Goal: Task Accomplishment & Management: Manage account settings

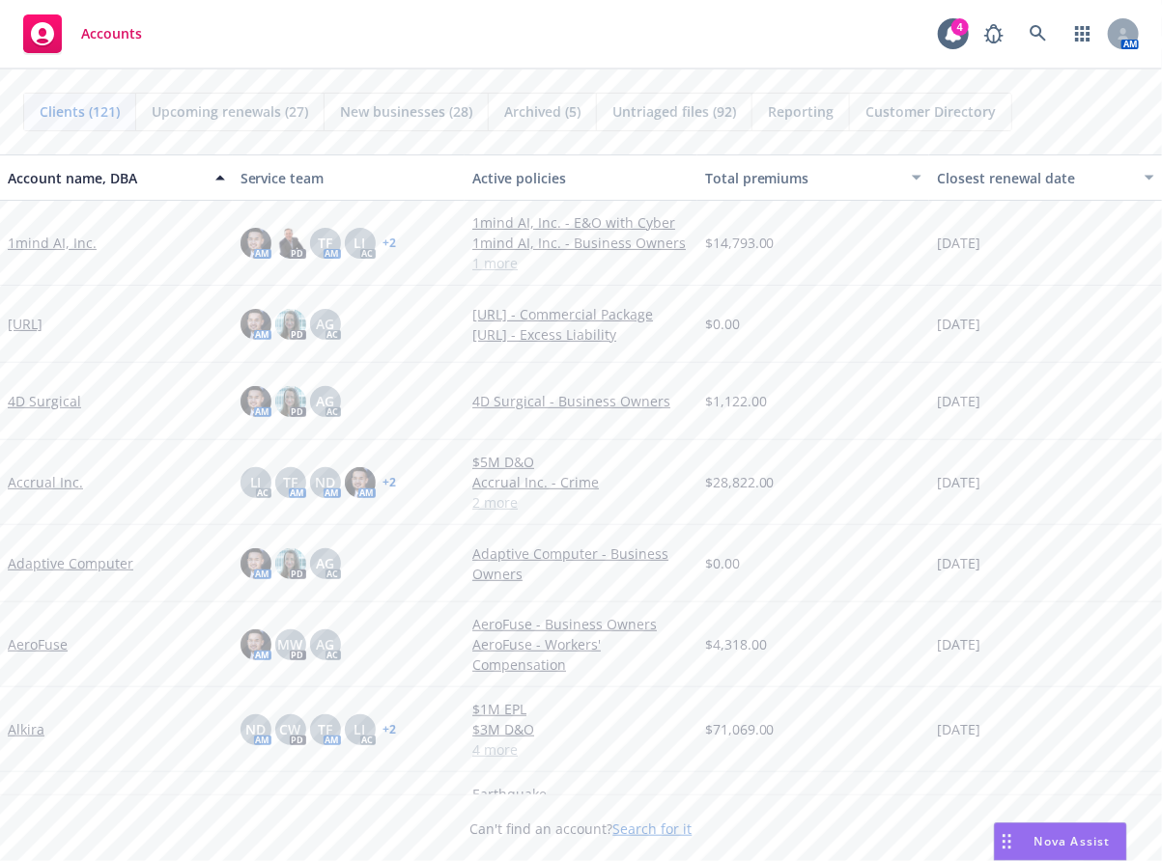
click at [710, 50] on div "Accounts 4 AM" at bounding box center [581, 35] width 1162 height 70
click at [1042, 30] on icon at bounding box center [1037, 33] width 17 height 17
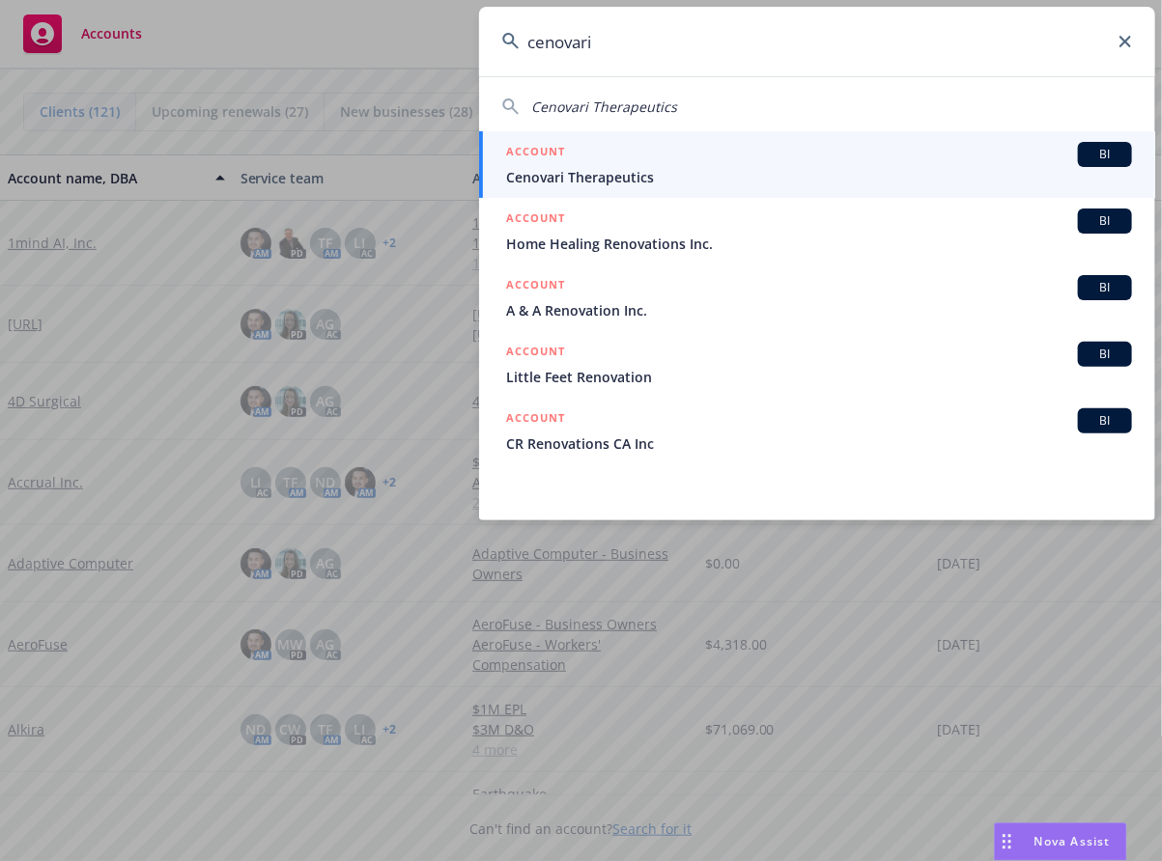
type input "cenovari"
click at [865, 148] on div "ACCOUNT BI" at bounding box center [819, 154] width 626 height 25
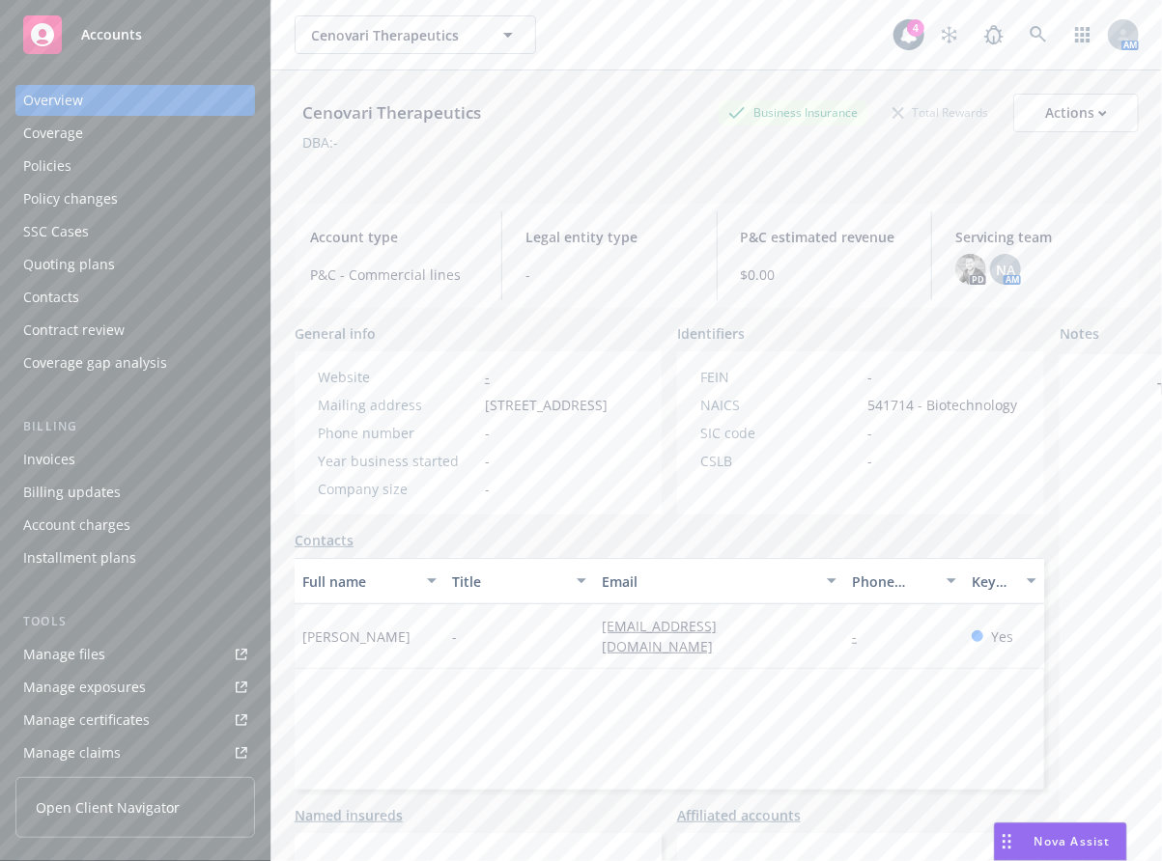
click at [119, 154] on div "Policies" at bounding box center [135, 166] width 224 height 31
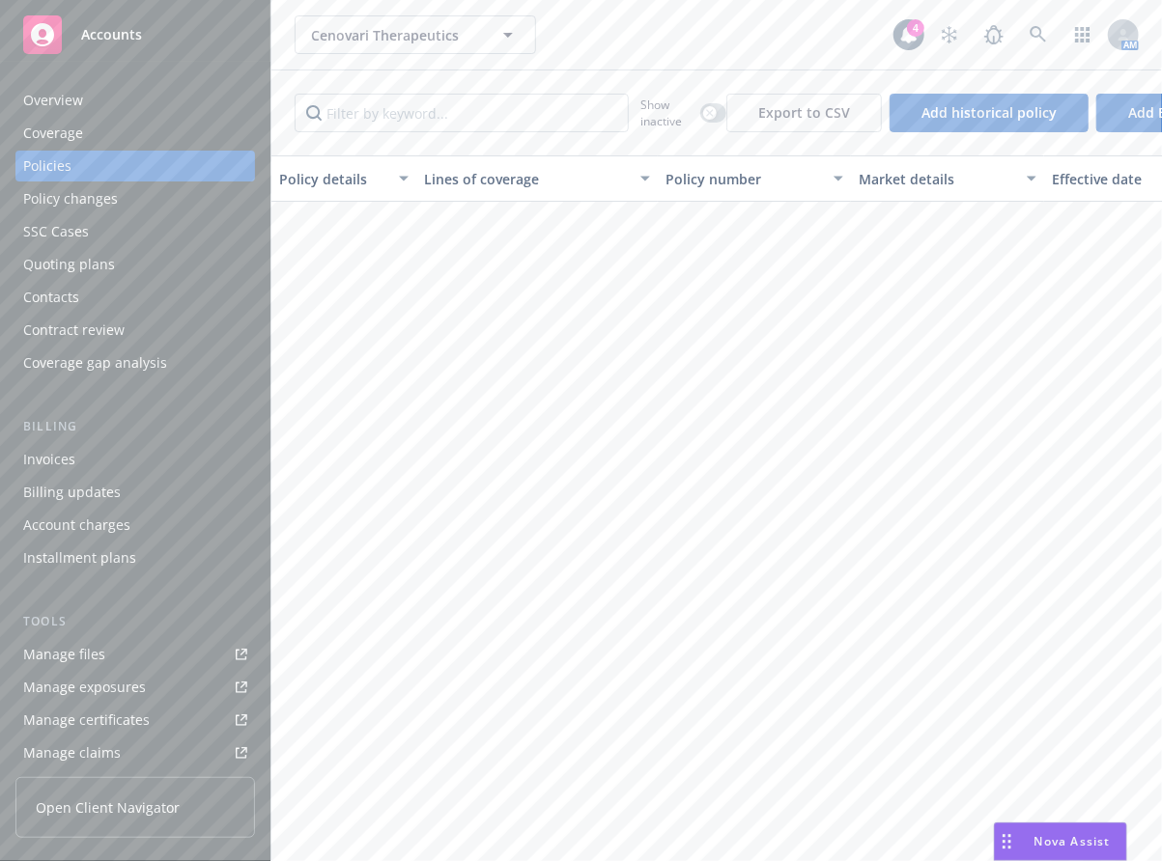
click at [156, 646] on link "Manage files" at bounding box center [134, 654] width 239 height 31
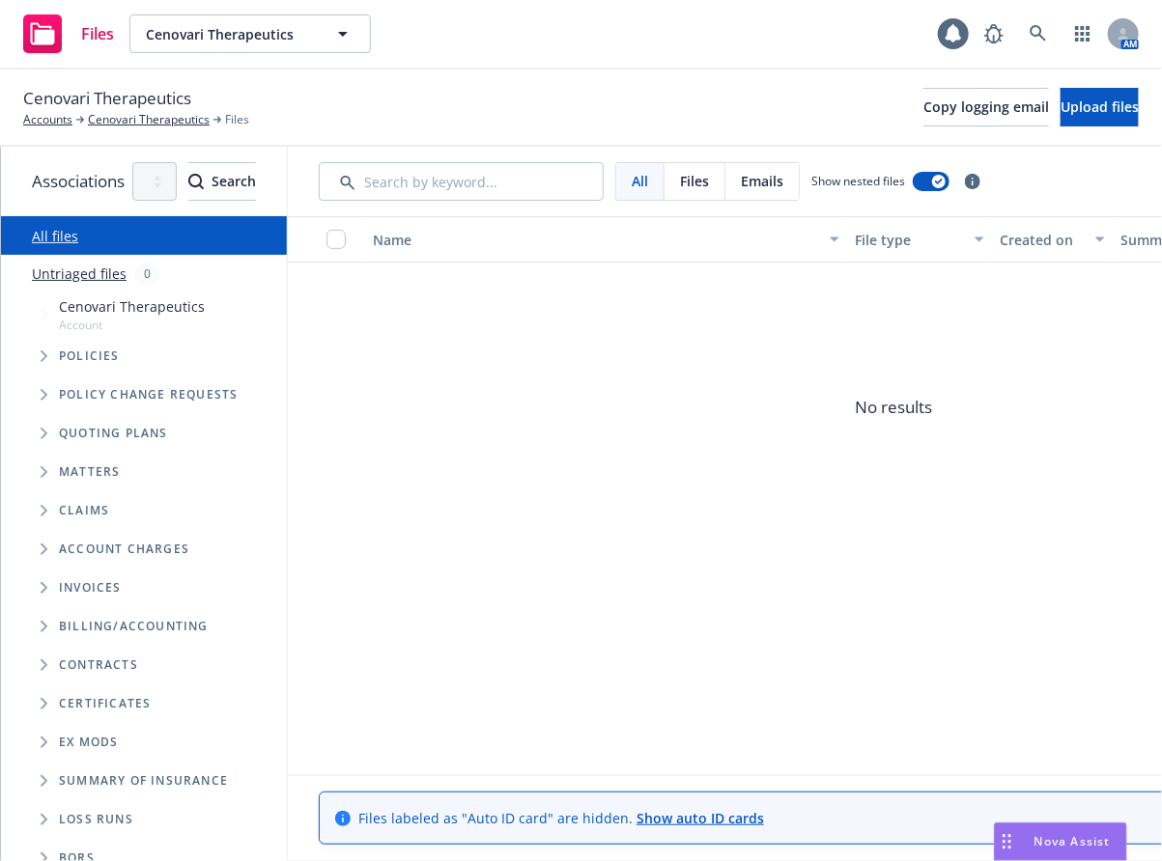
click at [116, 321] on span "Account" at bounding box center [132, 325] width 146 height 16
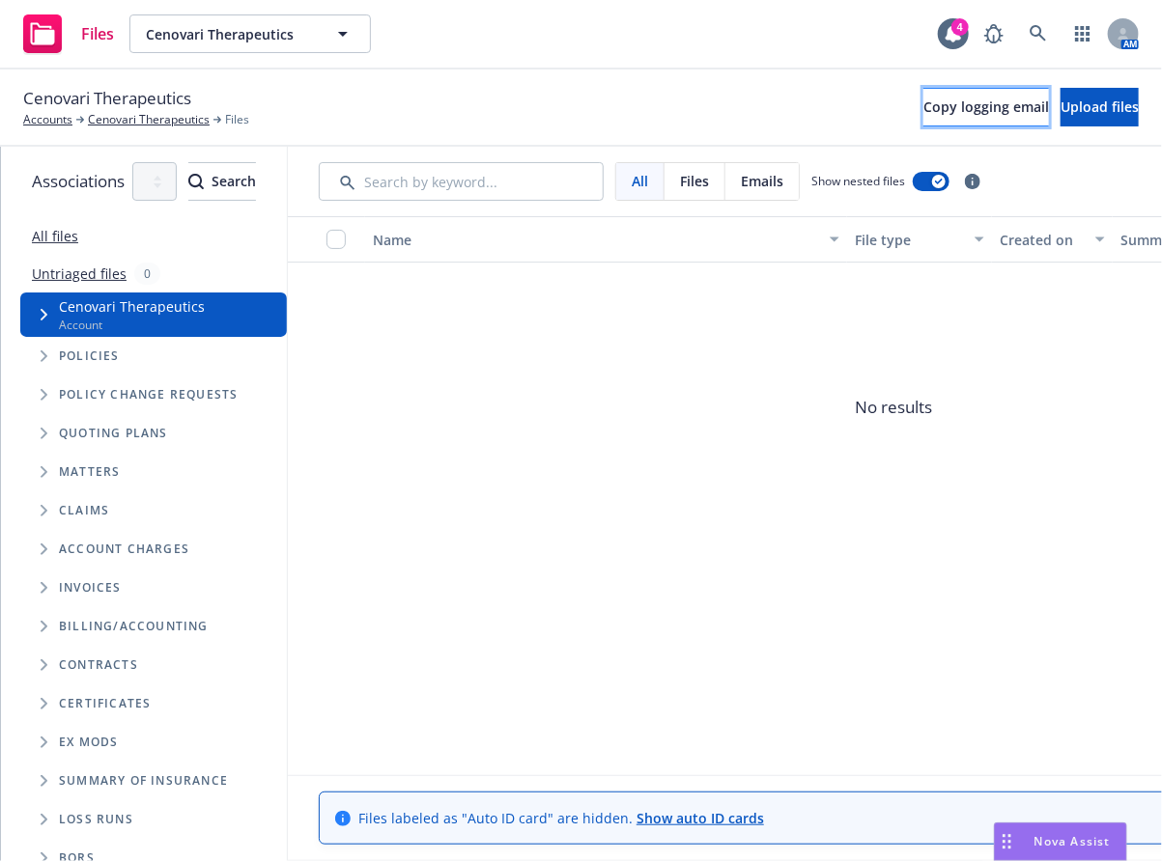
click at [959, 112] on button "Copy logging email" at bounding box center [986, 107] width 126 height 39
click at [445, 147] on div "All Files Emails Show nested files Filters" at bounding box center [893, 182] width 1211 height 70
click at [465, 23] on div "Files Cenovari Therapeutics Cenovari Therapeutics 4 AM" at bounding box center [581, 35] width 1162 height 70
click at [1040, 25] on icon at bounding box center [1037, 33] width 17 height 17
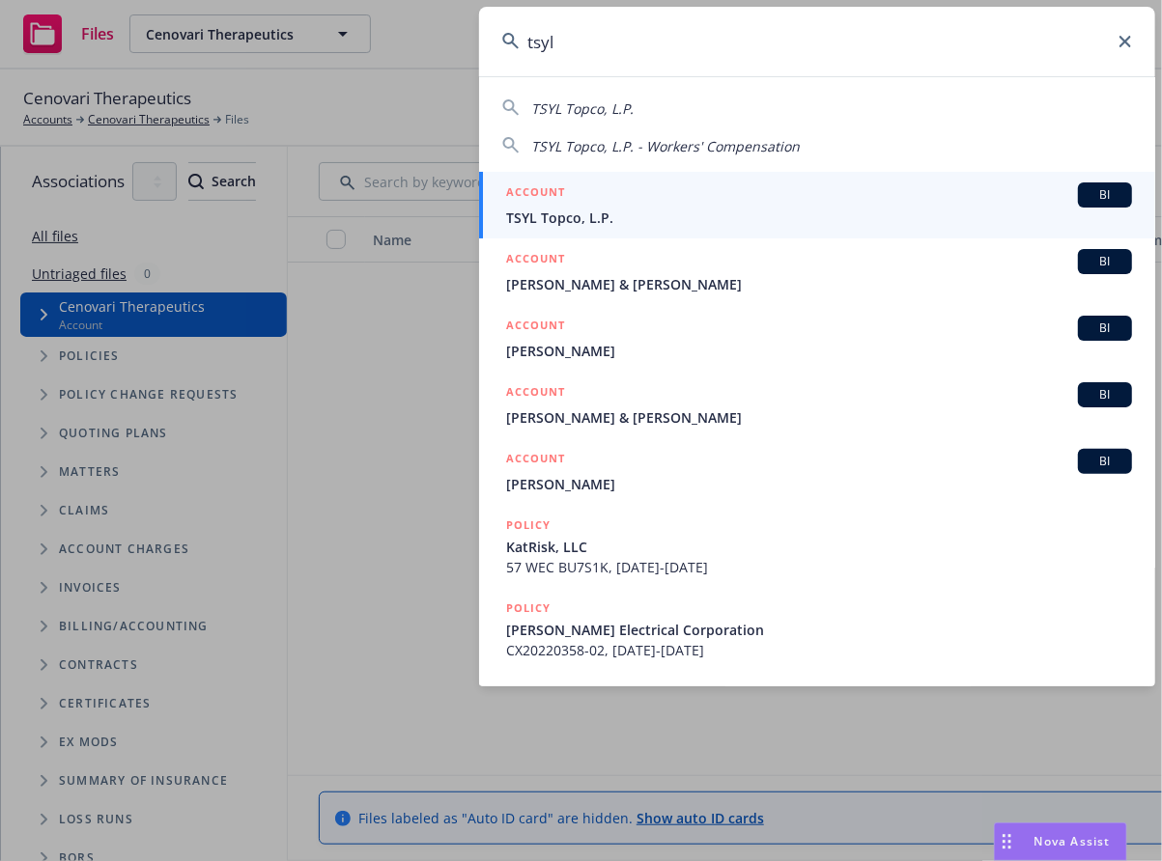
type input "tsyl"
click at [916, 210] on span "TSYL Topco, L.P." at bounding box center [819, 218] width 626 height 20
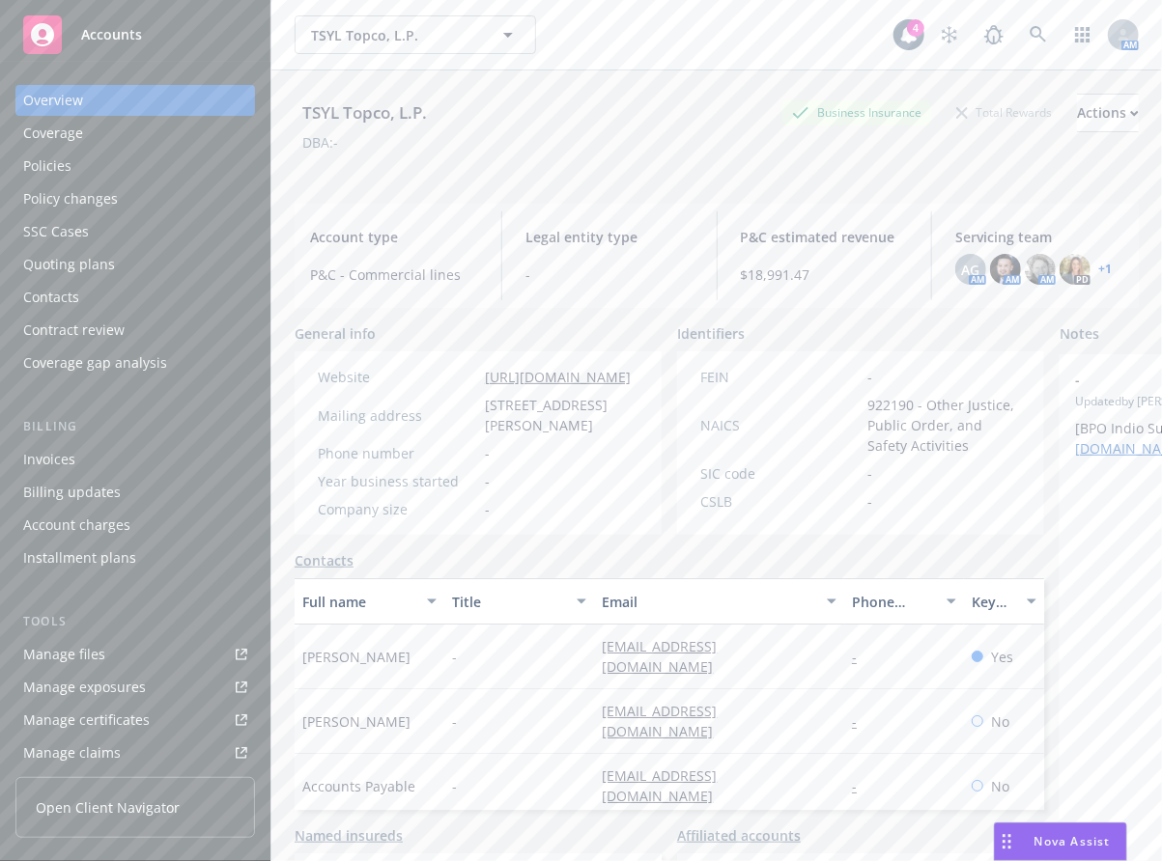
click at [93, 660] on div "Manage files" at bounding box center [64, 654] width 82 height 31
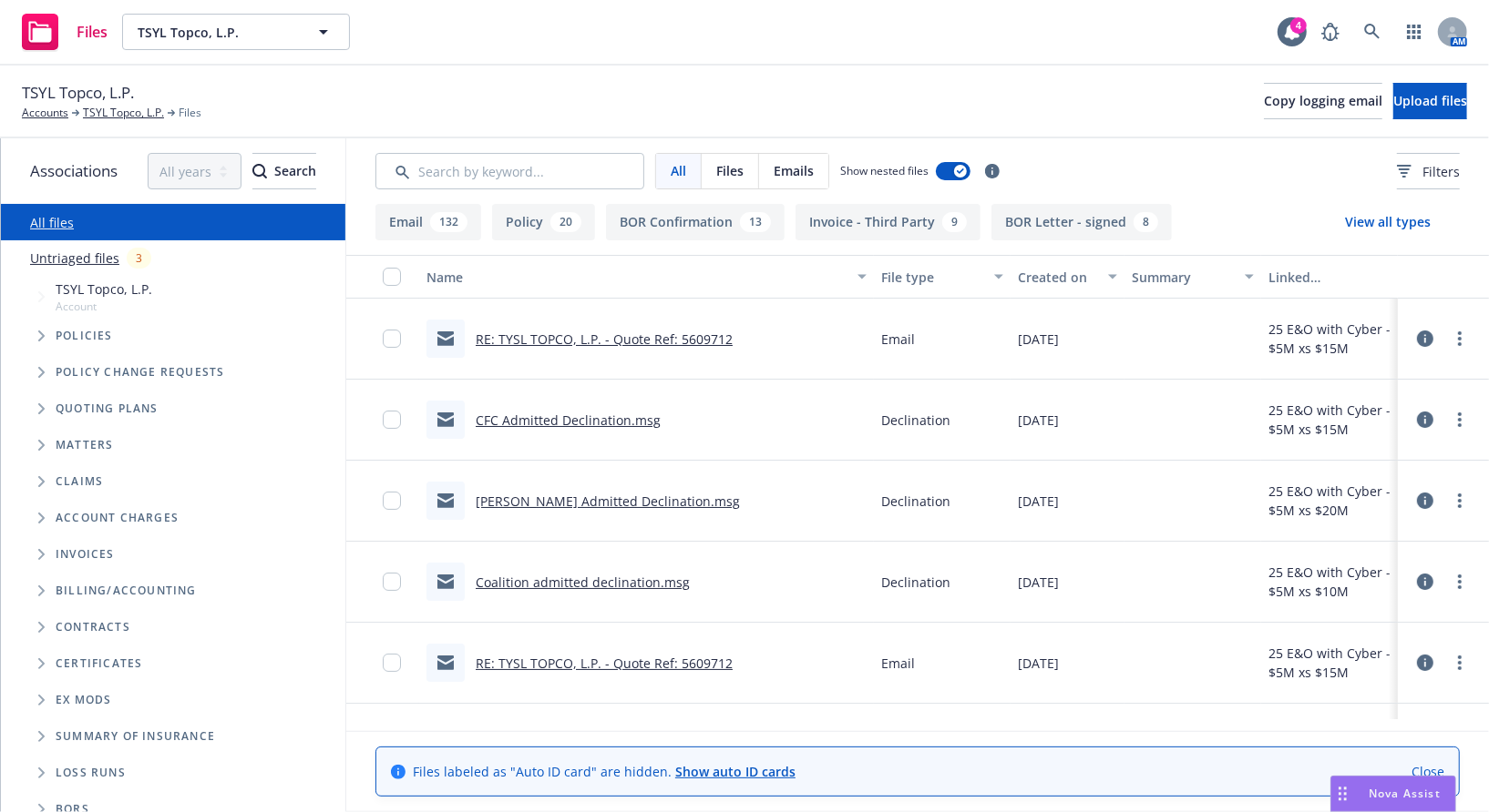
click at [1096, 424] on icon at bounding box center [1424, 419] width 16 height 16
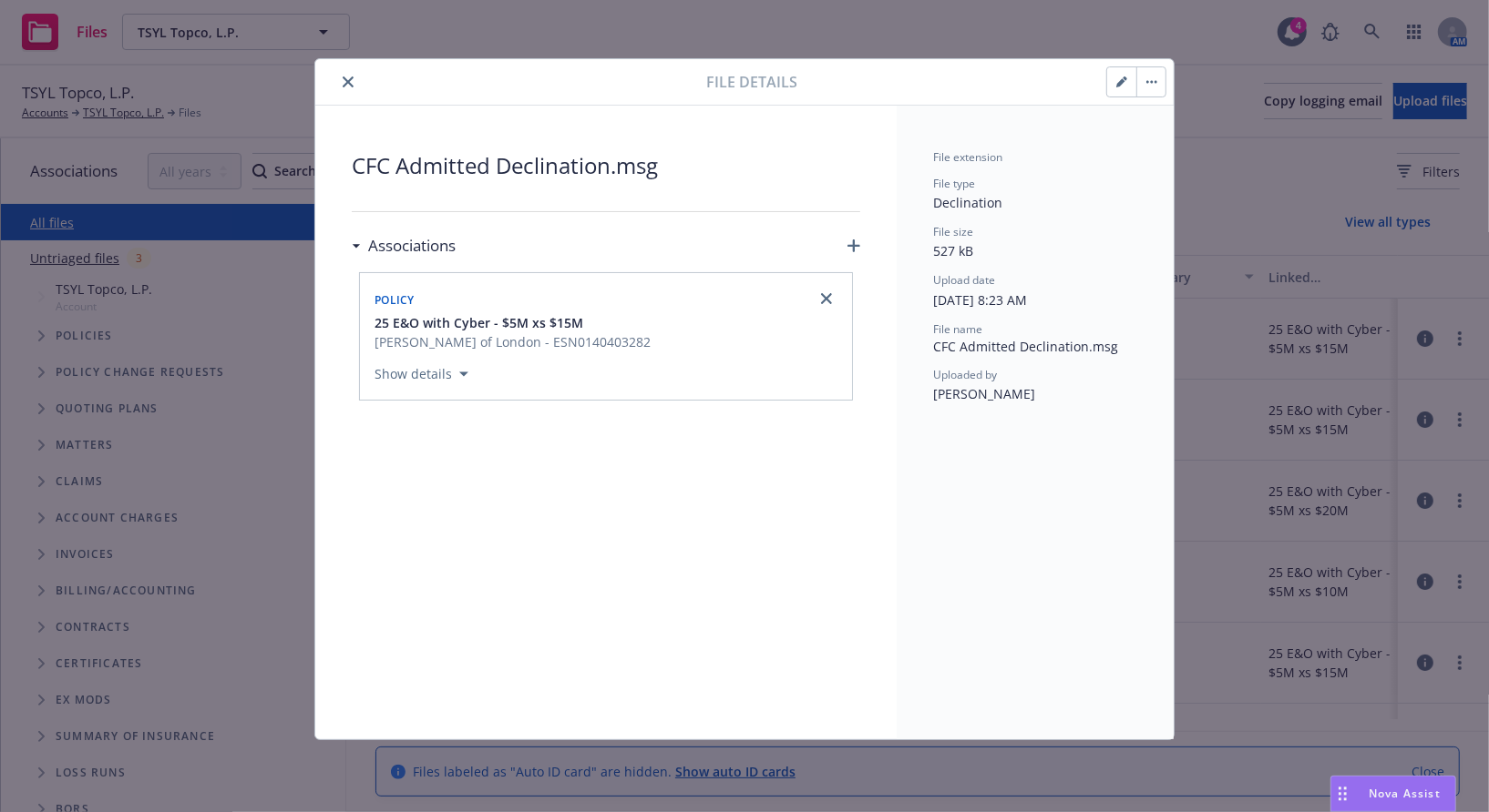
click at [354, 87] on button "close" at bounding box center [347, 81] width 22 height 22
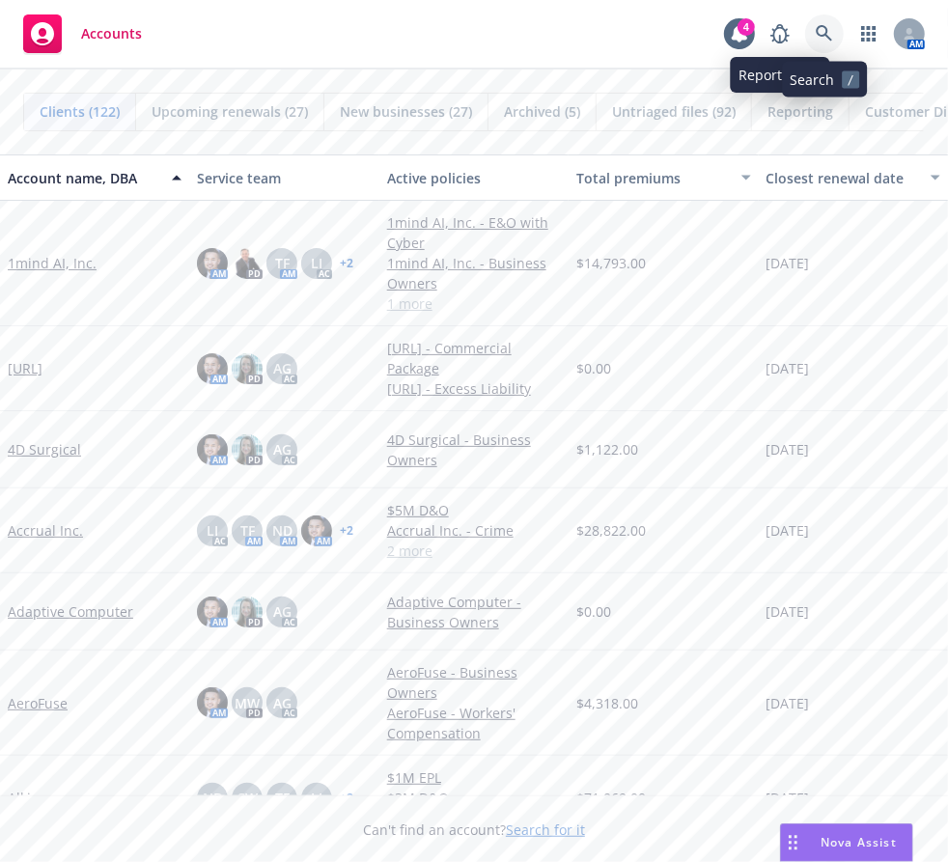
click at [823, 26] on icon at bounding box center [824, 33] width 16 height 16
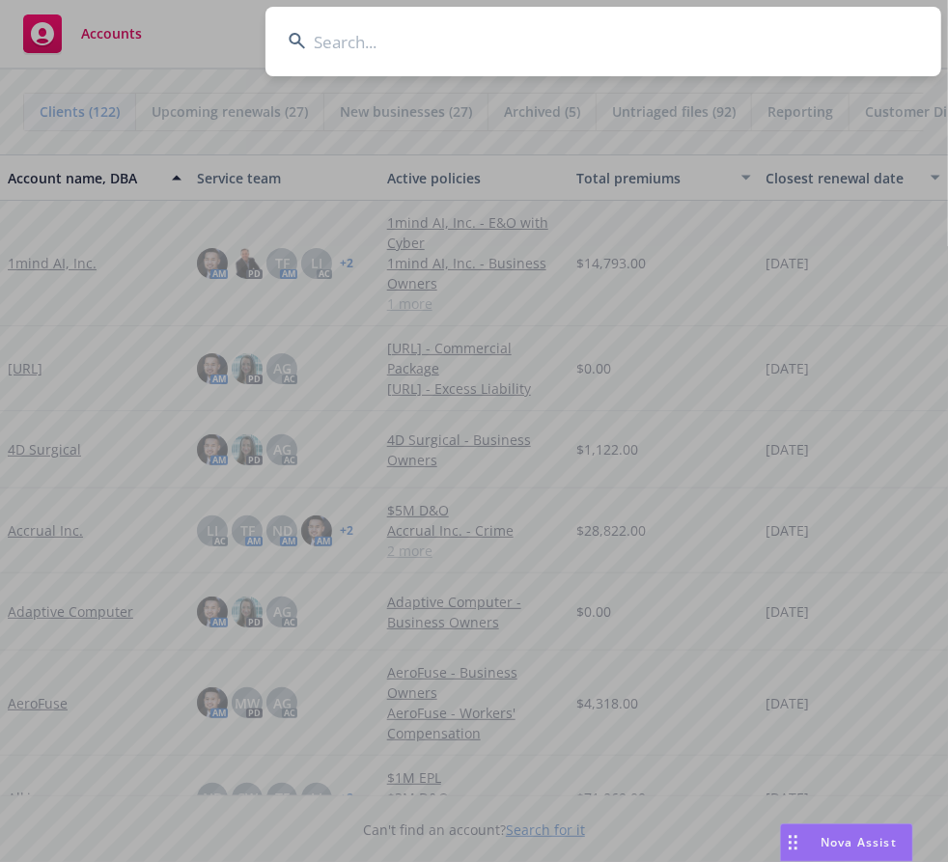
click at [372, 40] on input at bounding box center [604, 42] width 676 height 70
click at [366, 47] on input at bounding box center [604, 42] width 676 height 70
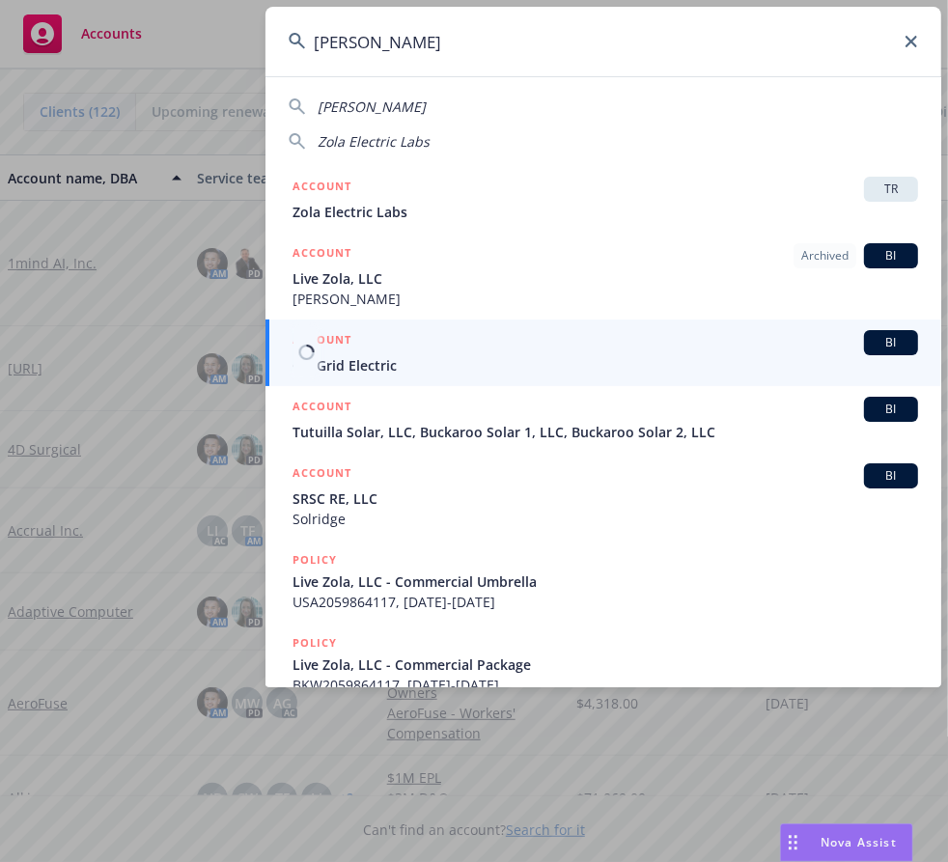
type input "zola"
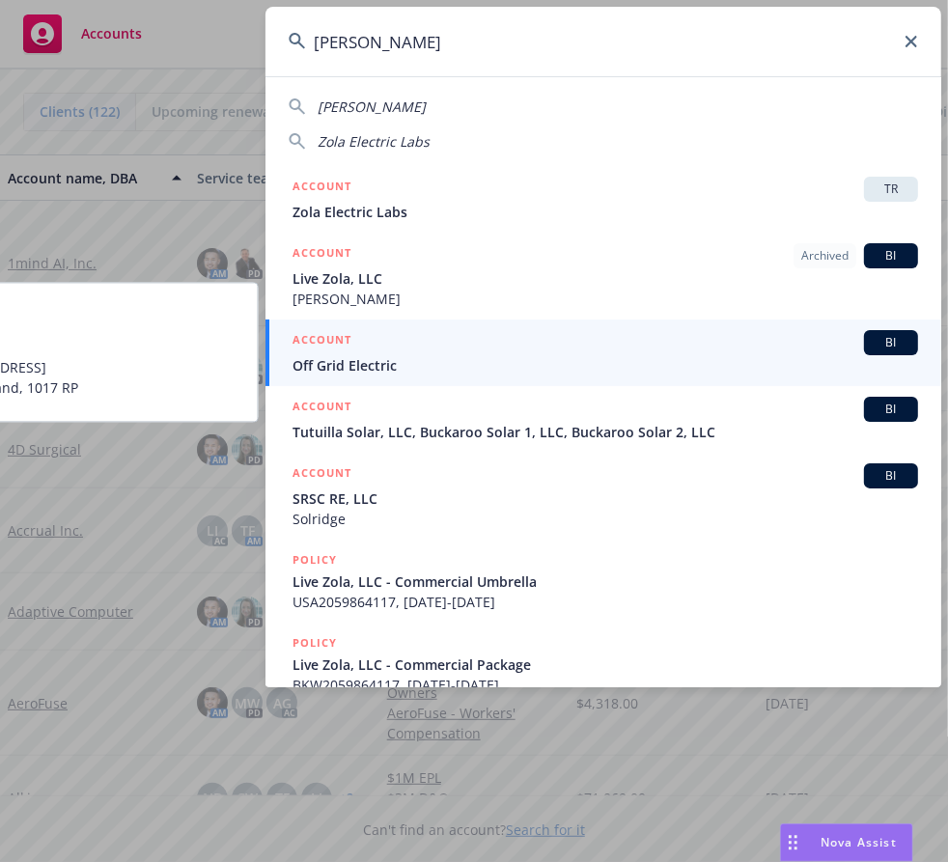
click at [481, 348] on div "ACCOUNT BI" at bounding box center [606, 342] width 626 height 25
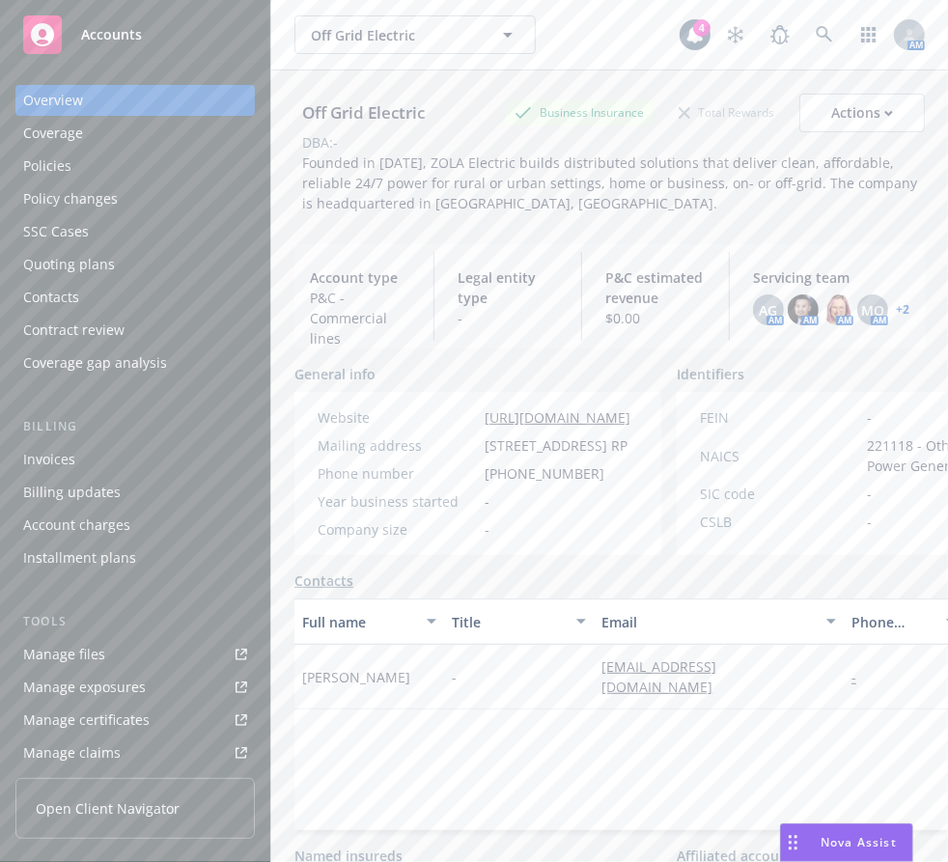
click at [896, 312] on link "+ 2" at bounding box center [903, 310] width 14 height 12
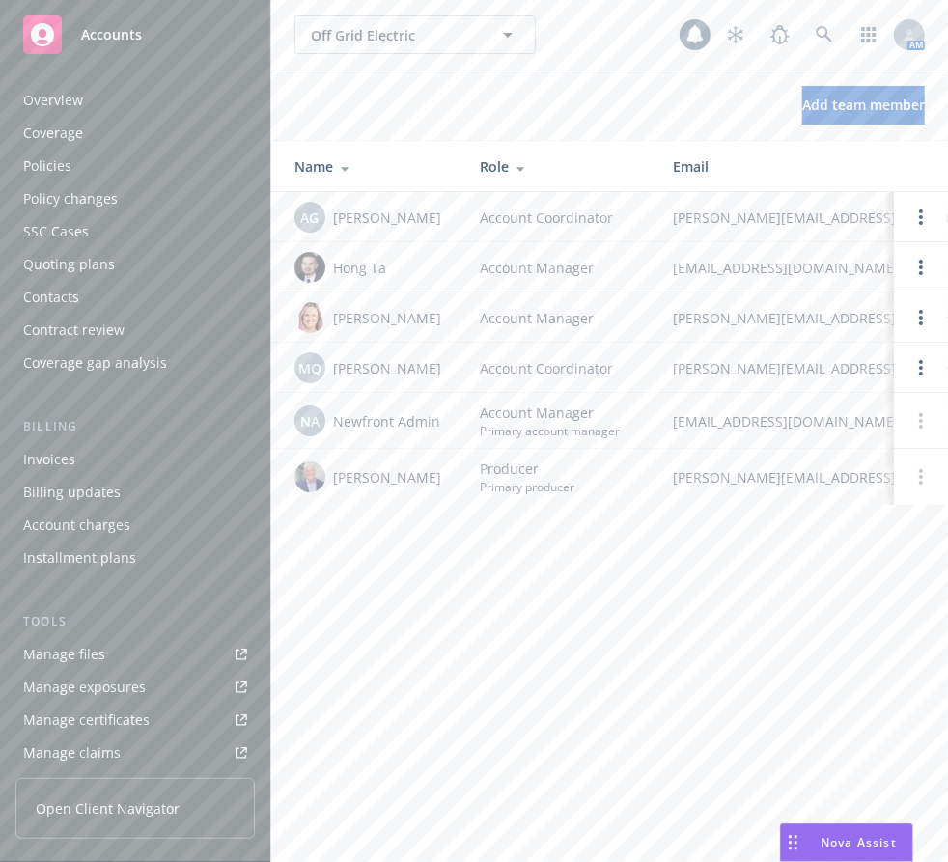
scroll to position [395, 0]
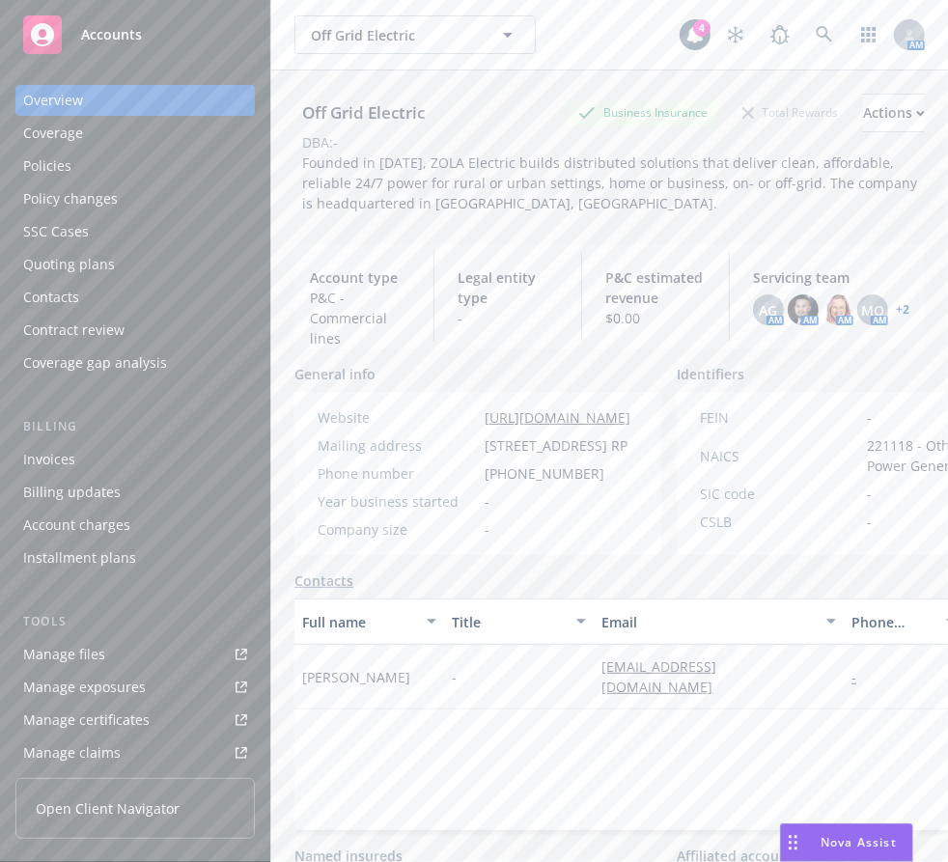
click at [574, 42] on div "Off Grid Electric Off Grid Electric" at bounding box center [487, 34] width 385 height 39
